Goal: Navigation & Orientation: Find specific page/section

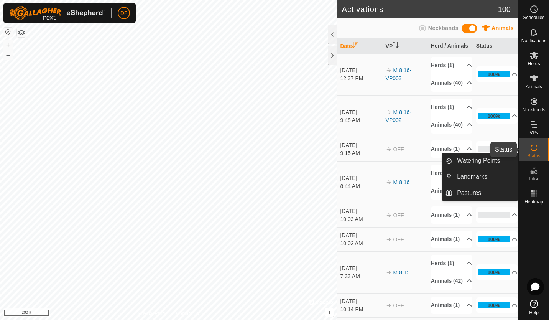
click at [533, 148] on icon at bounding box center [533, 147] width 9 height 9
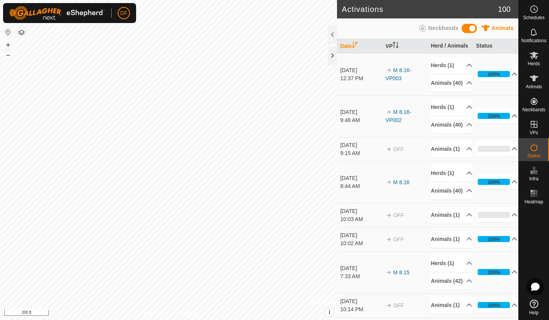
click at [533, 148] on icon at bounding box center [533, 147] width 9 height 9
click at [532, 58] on icon at bounding box center [534, 55] width 8 height 7
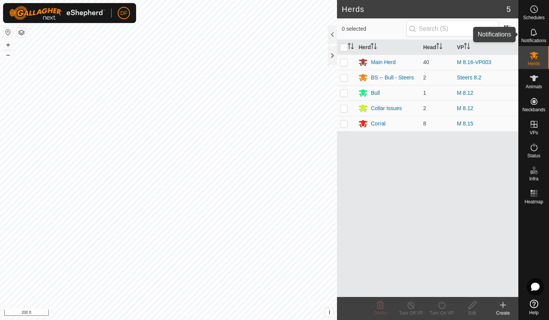
click at [530, 37] on es-notification-svg-icon at bounding box center [534, 32] width 14 height 12
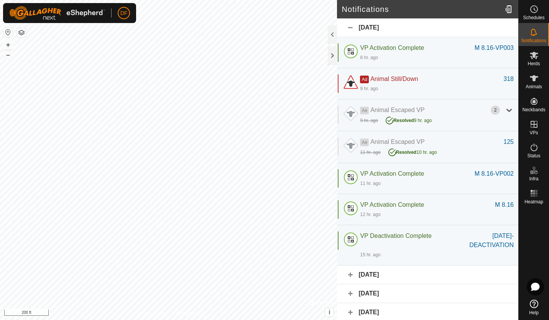
click at [504, 109] on div at bounding box center [508, 109] width 9 height 9
